Goal: Task Accomplishment & Management: Manage account settings

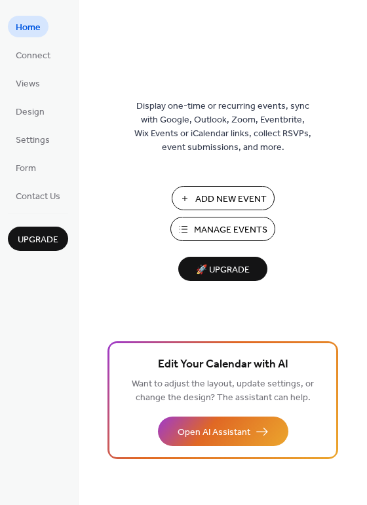
click at [193, 230] on button "Manage Events" at bounding box center [222, 229] width 105 height 24
click at [201, 275] on span "🚀 Upgrade" at bounding box center [222, 271] width 73 height 18
click at [46, 53] on span "Connect" at bounding box center [33, 56] width 35 height 14
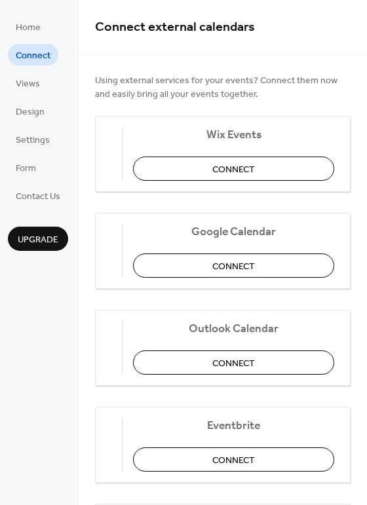
click at [140, 96] on span "Using external services for your events? Connect them now and easily bring all …" at bounding box center [223, 88] width 256 height 28
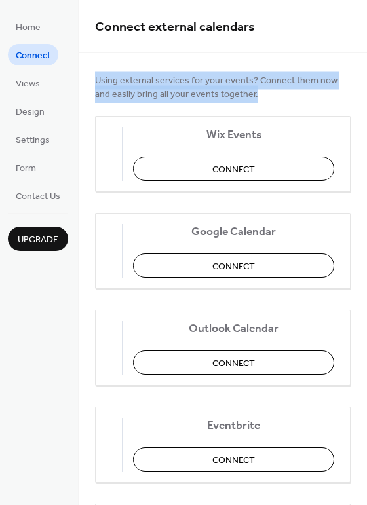
click at [140, 96] on span "Using external services for your events? Connect them now and easily bring all …" at bounding box center [223, 88] width 256 height 28
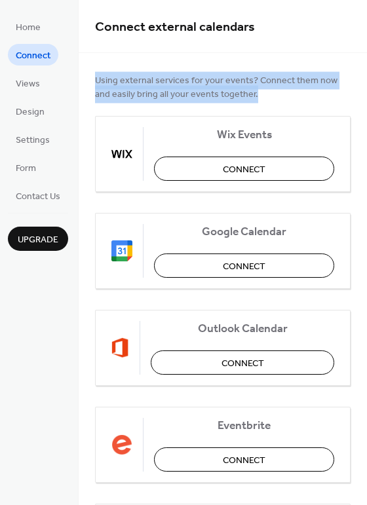
click at [140, 96] on span "Using external services for your events? Connect them now and easily bring all …" at bounding box center [223, 88] width 256 height 28
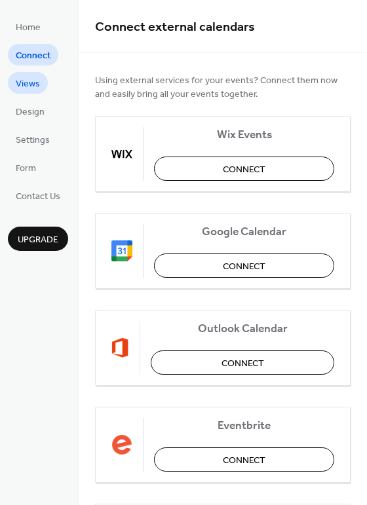
click at [34, 77] on span "Views" at bounding box center [28, 84] width 24 height 14
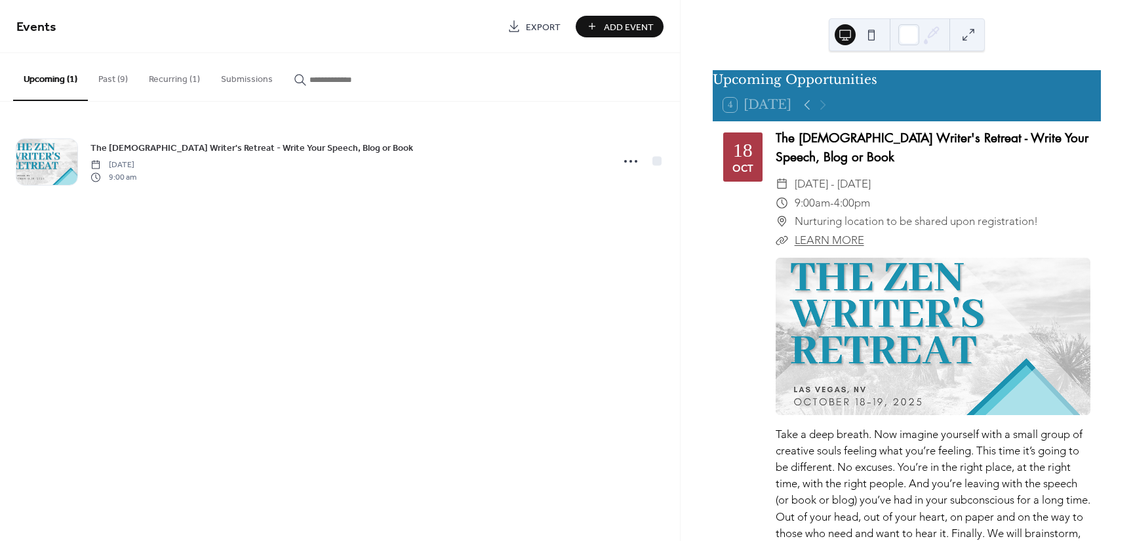
click at [117, 90] on button "Past (9)" at bounding box center [113, 76] width 50 height 47
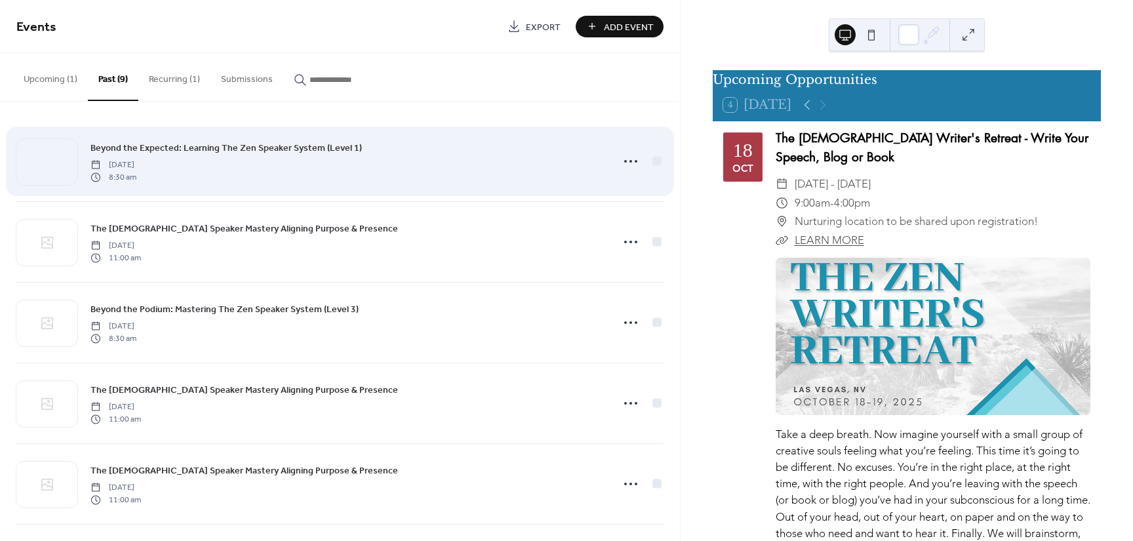
click at [136, 164] on span "[DATE]" at bounding box center [113, 165] width 46 height 12
click at [627, 158] on icon at bounding box center [630, 161] width 21 height 21
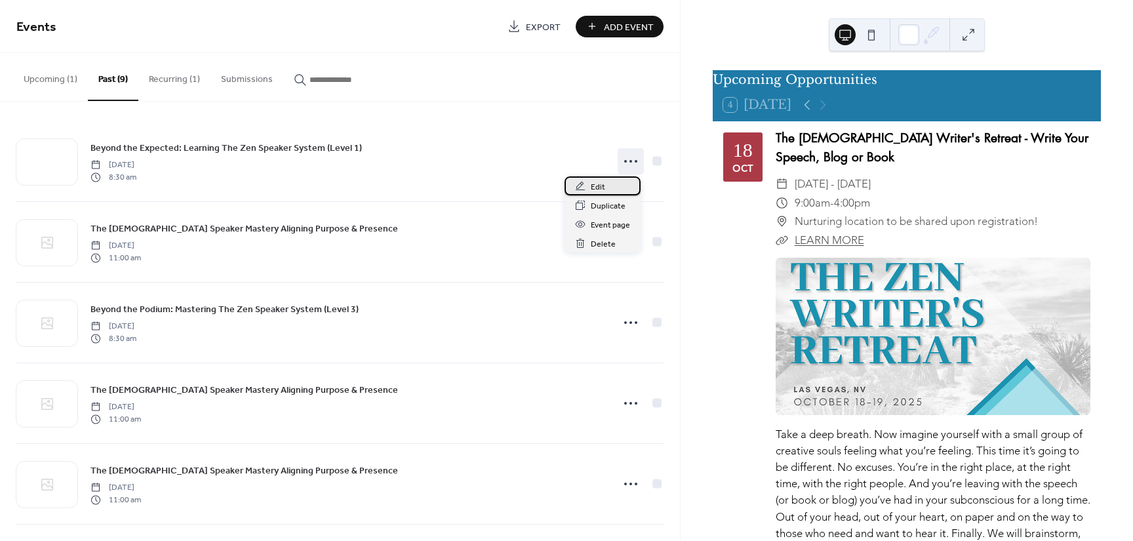
click at [588, 186] on div "Edit" at bounding box center [602, 185] width 76 height 19
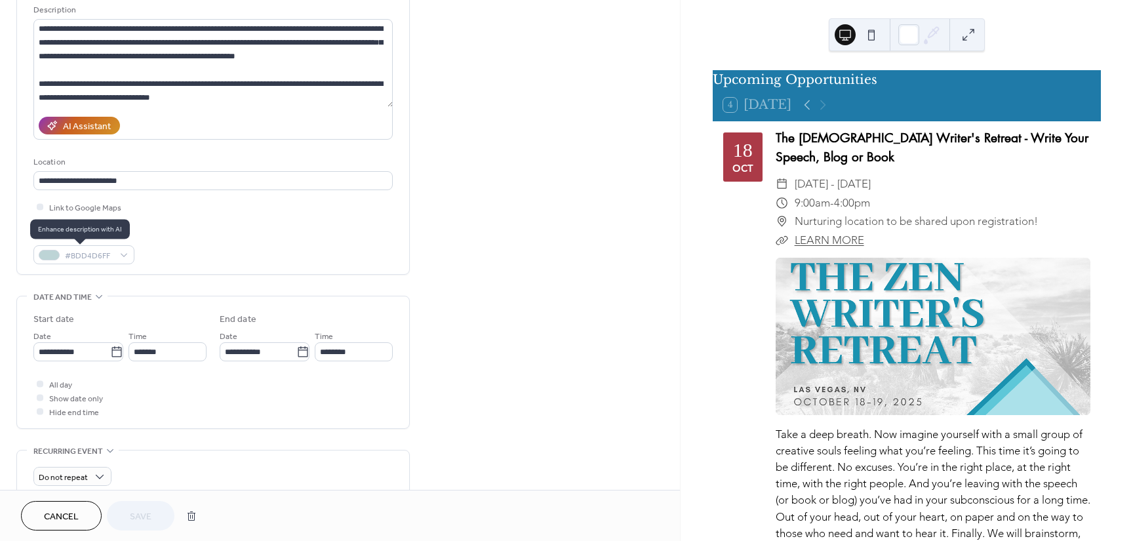
scroll to position [148, 0]
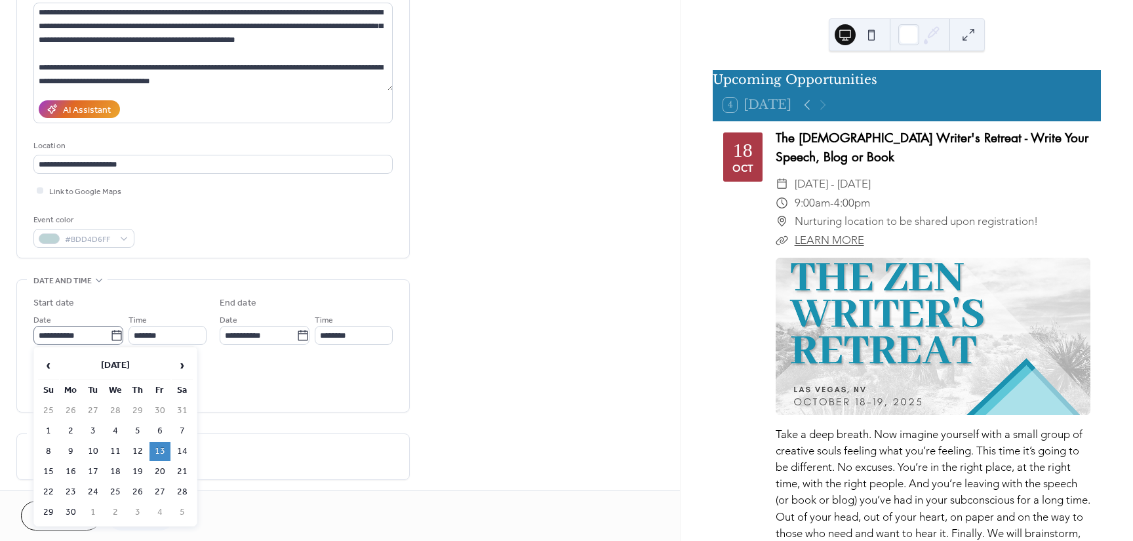
click at [113, 338] on icon at bounding box center [116, 335] width 13 height 13
click at [110, 338] on input "**********" at bounding box center [71, 335] width 77 height 19
click at [186, 368] on span "›" at bounding box center [182, 365] width 20 height 26
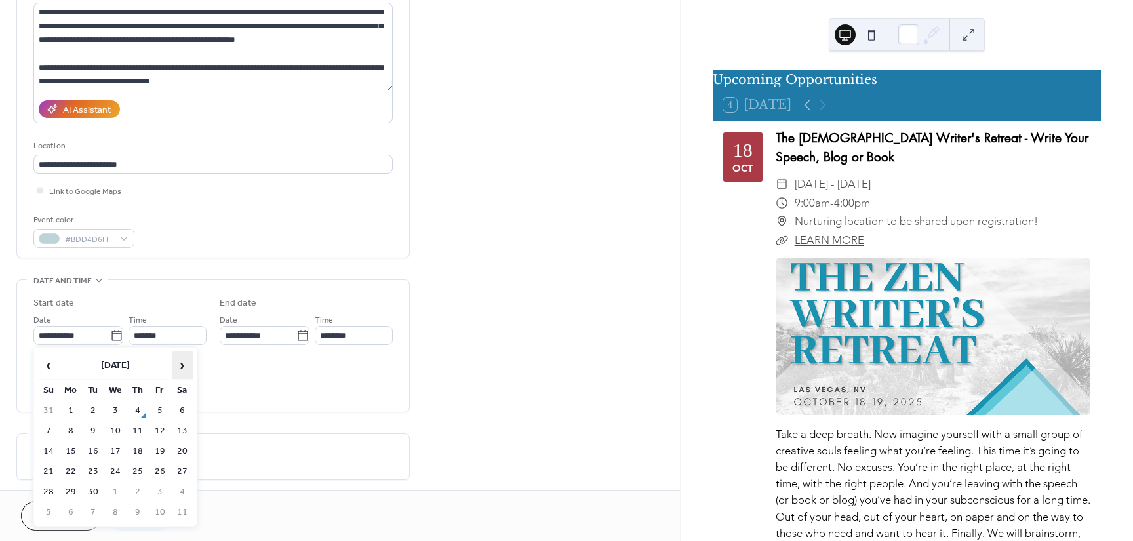
click at [186, 368] on span "›" at bounding box center [182, 365] width 20 height 26
click at [160, 425] on td "10" at bounding box center [159, 431] width 21 height 19
type input "**********"
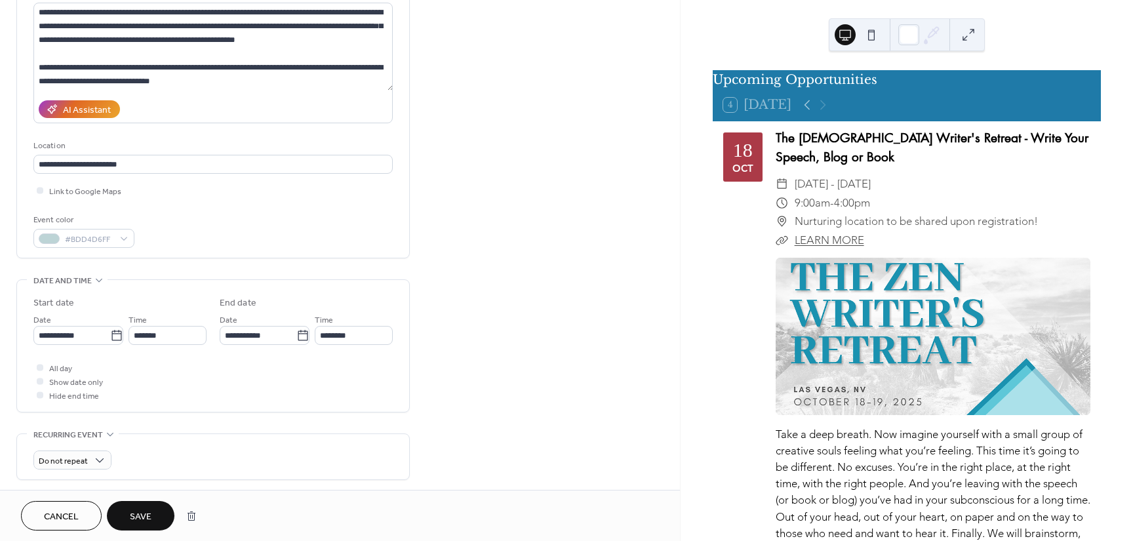
click at [317, 376] on div "All day Show date only Hide end time" at bounding box center [212, 381] width 359 height 41
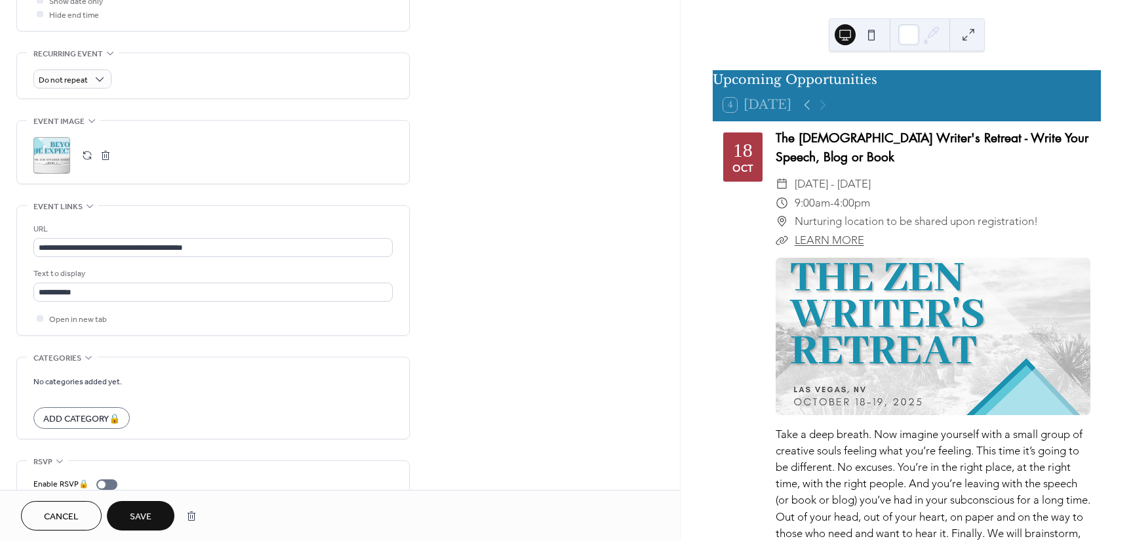
scroll to position [579, 0]
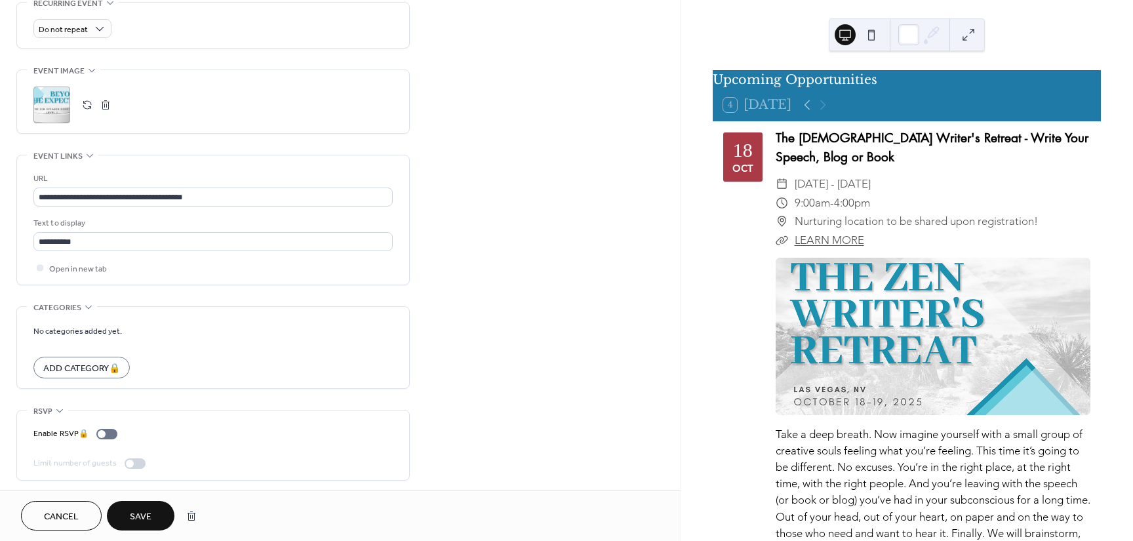
click at [132, 510] on span "Save" at bounding box center [141, 517] width 22 height 14
